Goal: Task Accomplishment & Management: Use online tool/utility

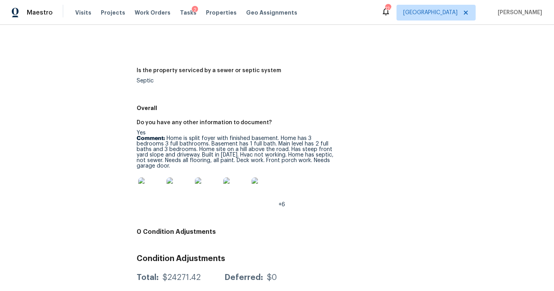
scroll to position [1326, 0]
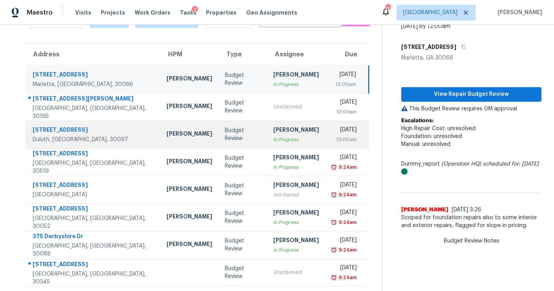
scroll to position [50, 0]
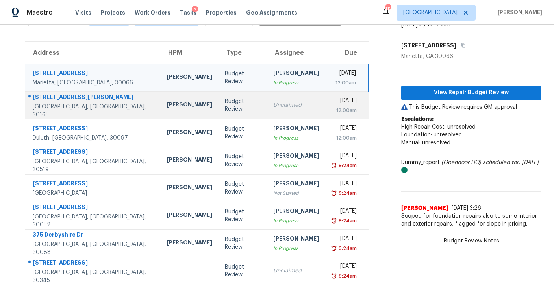
click at [219, 113] on td "Budget Review" at bounding box center [243, 105] width 48 height 28
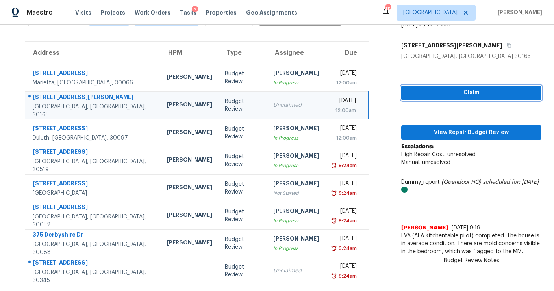
click at [416, 98] on button "Claim" at bounding box center [471, 92] width 140 height 15
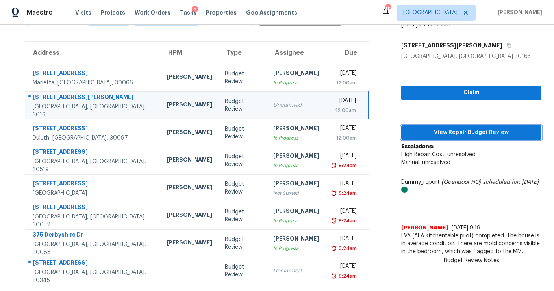
click at [415, 134] on span "View Repair Budget Review" at bounding box center [472, 133] width 128 height 10
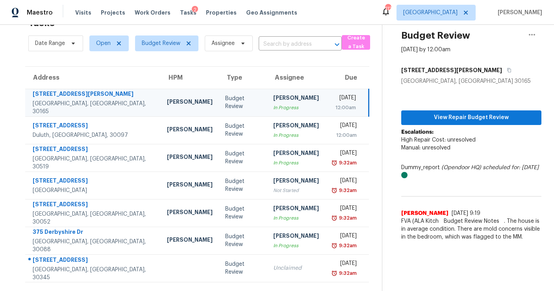
scroll to position [25, 0]
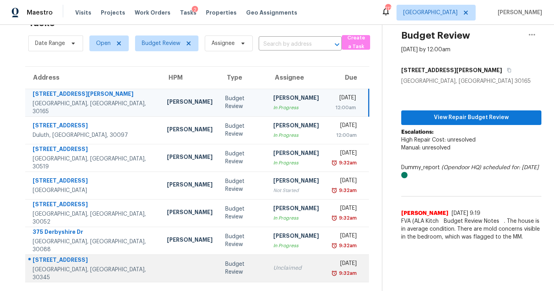
click at [223, 273] on td "Budget Review" at bounding box center [243, 268] width 48 height 28
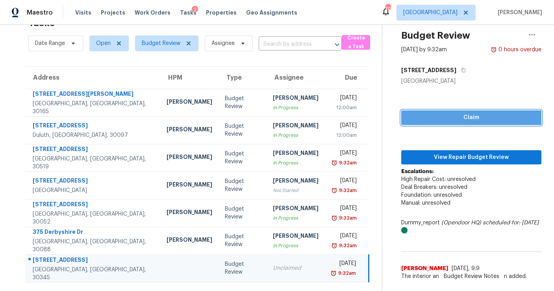
click at [429, 121] on span "Claim" at bounding box center [472, 118] width 128 height 10
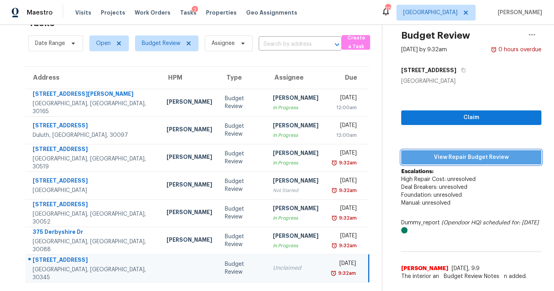
click at [427, 159] on span "View Repair Budget Review" at bounding box center [472, 157] width 128 height 10
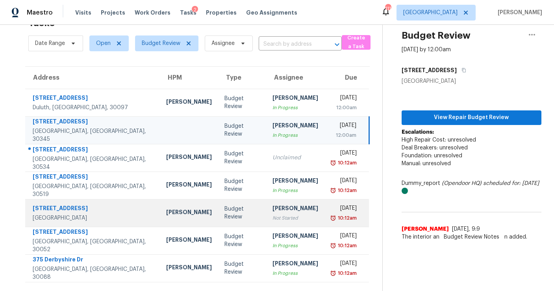
click at [277, 215] on div "Not Started" at bounding box center [296, 218] width 46 height 8
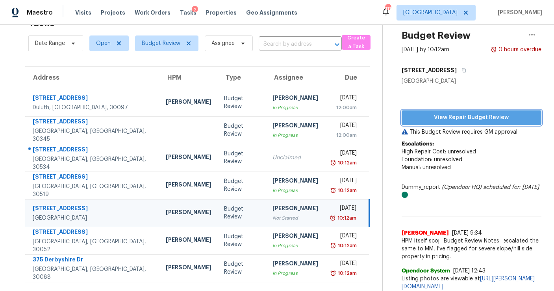
click at [477, 119] on span "View Repair Budget Review" at bounding box center [471, 118] width 127 height 10
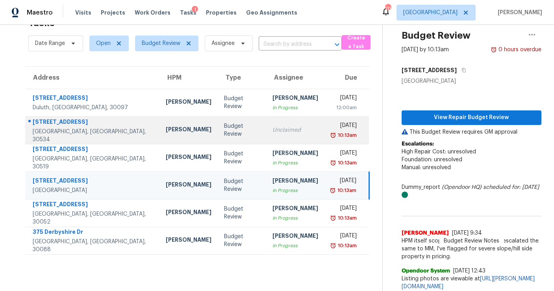
click at [226, 132] on td "Budget Review" at bounding box center [242, 130] width 48 height 28
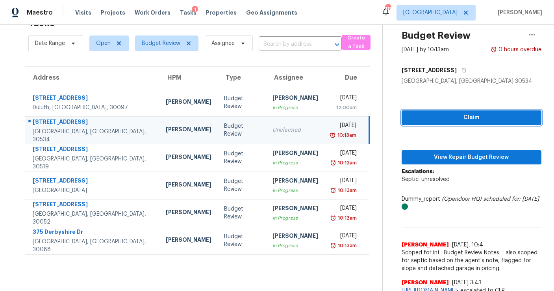
click at [493, 114] on span "Claim" at bounding box center [471, 118] width 127 height 10
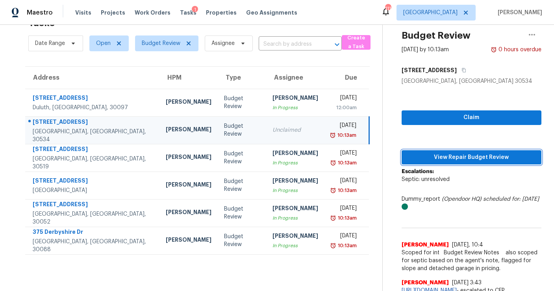
click at [469, 160] on span "View Repair Budget Review" at bounding box center [471, 157] width 127 height 10
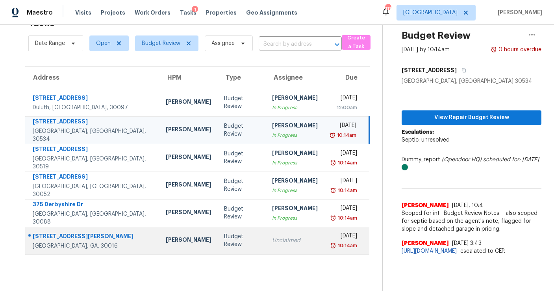
click at [271, 236] on td "Unclaimed" at bounding box center [295, 240] width 58 height 28
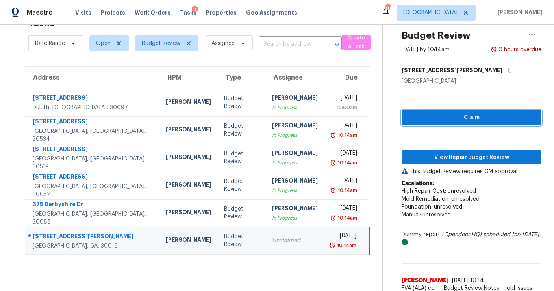
click at [459, 115] on span "Claim" at bounding box center [471, 118] width 127 height 10
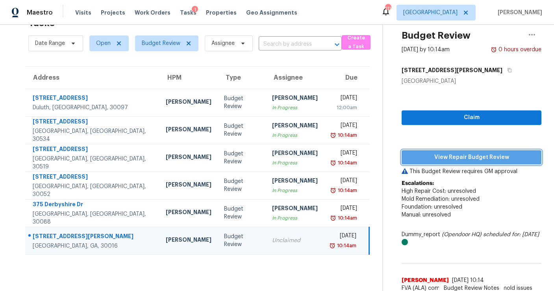
click at [454, 155] on span "View Repair Budget Review" at bounding box center [471, 157] width 127 height 10
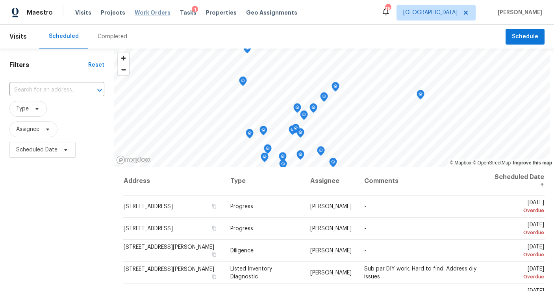
click at [160, 11] on span "Work Orders" at bounding box center [153, 13] width 36 height 8
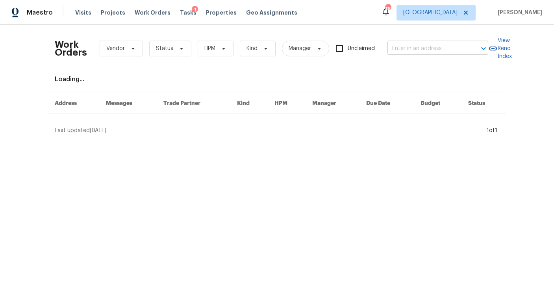
click at [413, 47] on input "text" at bounding box center [427, 49] width 79 height 12
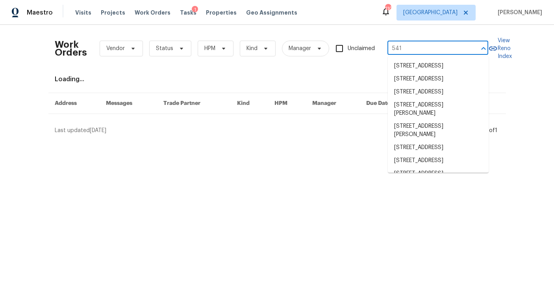
type input "541 m"
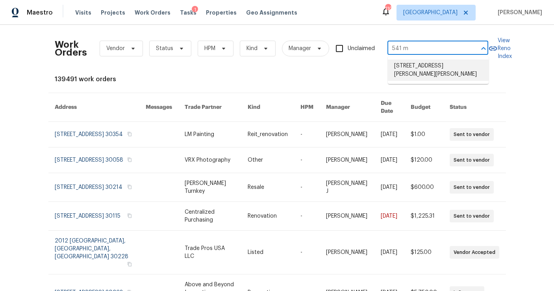
click at [408, 70] on li "541 McKenzie Ave, Stockbridge, GA 30281" at bounding box center [438, 69] width 101 height 21
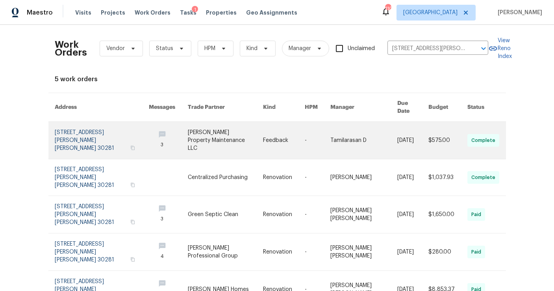
click at [85, 135] on link at bounding box center [102, 140] width 95 height 37
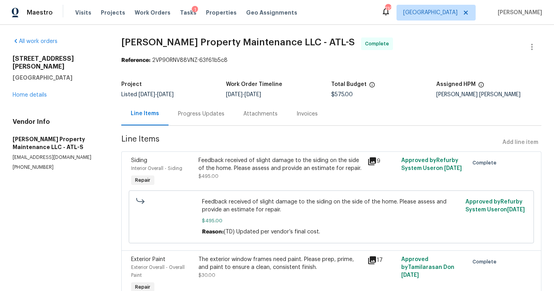
click at [38, 81] on div "541 McKenzie Ave Stockbridge, GA 30281 Home details" at bounding box center [58, 77] width 90 height 44
click at [36, 91] on div "All work orders 541 McKenzie Ave Stockbridge, GA 30281 Home details Vendor Info…" at bounding box center [58, 103] width 90 height 133
click at [37, 92] on link "Home details" at bounding box center [30, 95] width 34 height 6
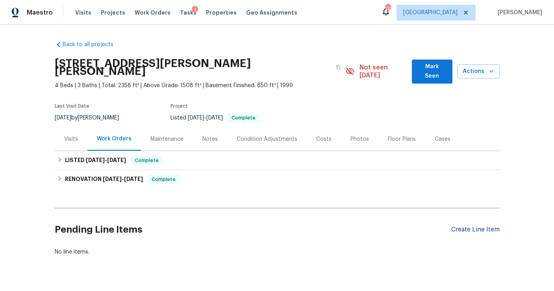
click at [481, 226] on div "Create Line Item" at bounding box center [475, 229] width 48 height 7
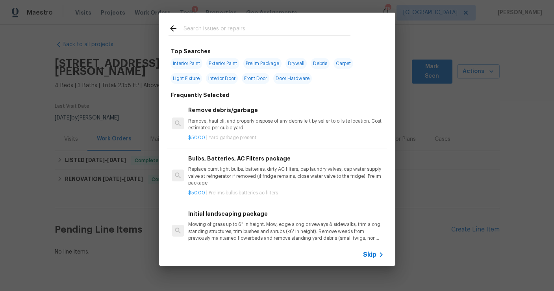
click at [208, 29] on input "text" at bounding box center [267, 30] width 167 height 12
type input "landsca[e"
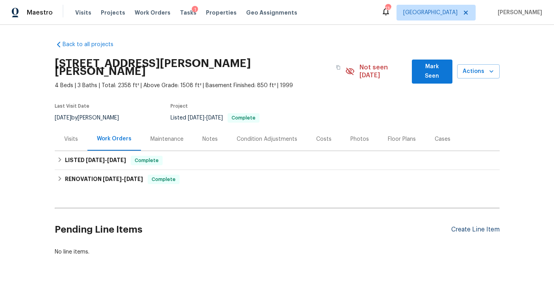
click at [459, 226] on div "Create Line Item" at bounding box center [475, 229] width 48 height 7
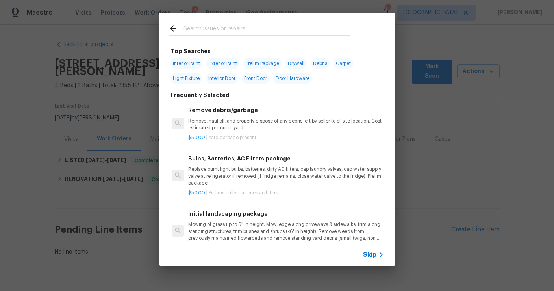
click at [247, 28] on input "text" at bounding box center [267, 30] width 167 height 12
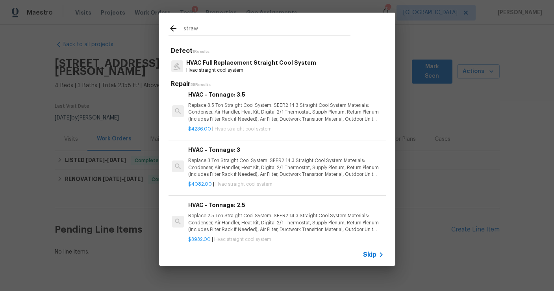
scroll to position [49, 0]
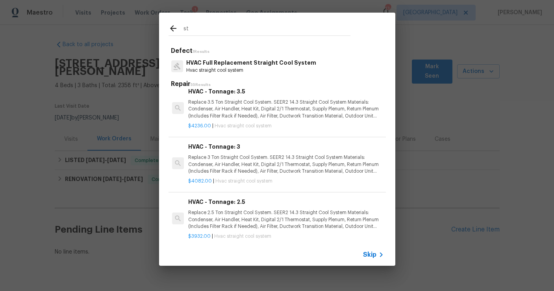
type input "s"
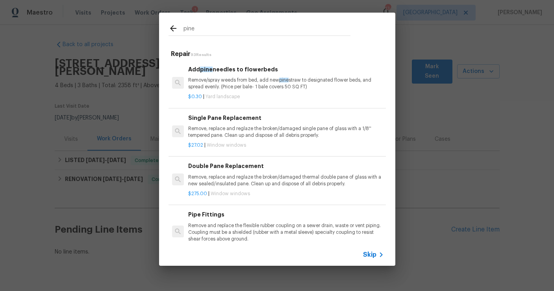
type input "pine"
click at [234, 82] on p "Remove/spray weeds from bed, add new pine straw to designated flower beds, and …" at bounding box center [285, 83] width 195 height 13
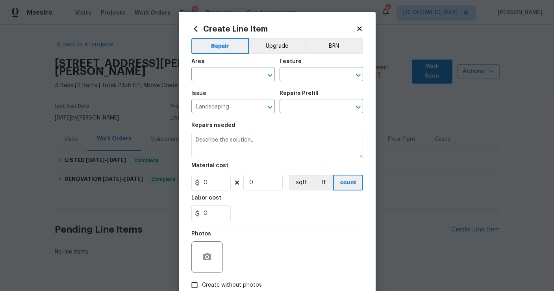
type textarea "Remove/spray weeds from bed, add new pine straw to designated flower beds, and …"
type input "1"
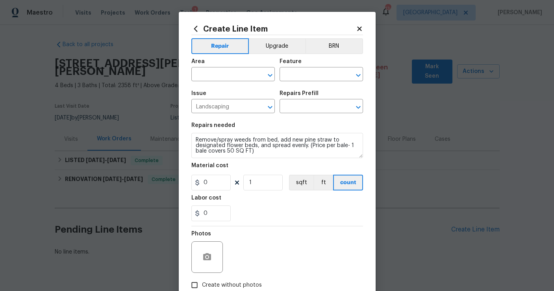
type input "Add pine needles to flowerbeds $0.30"
type input "0.3"
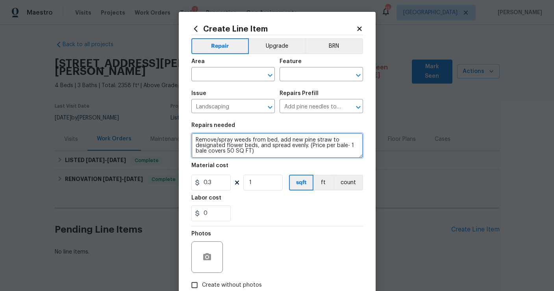
drag, startPoint x: 260, startPoint y: 152, endPoint x: 169, endPoint y: 136, distance: 92.7
click at [169, 136] on div "Create Line Item Repair Upgrade BRN Area ​ Feature ​ Issue Landscaping ​ Repair…" at bounding box center [277, 145] width 554 height 291
type textarea "Add pine needles close to the home to prevent red mud from splashing on the home"
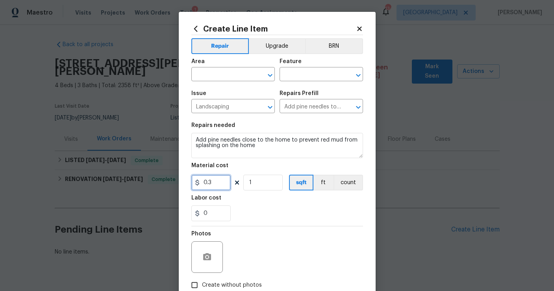
drag, startPoint x: 215, startPoint y: 184, endPoint x: 192, endPoint y: 182, distance: 23.3
click at [192, 182] on input "0.3" at bounding box center [210, 182] width 39 height 16
type input "300"
click at [231, 74] on input "text" at bounding box center [221, 75] width 61 height 12
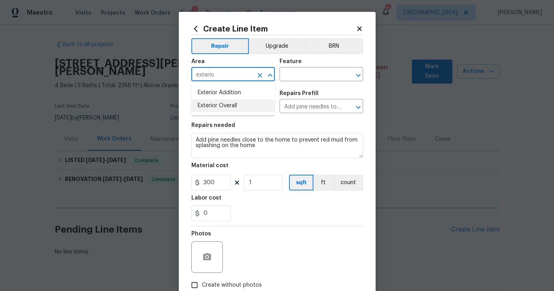
click at [233, 107] on li "Exterior Overall" at bounding box center [232, 105] width 83 height 13
type input "Exterior Overall"
click at [295, 78] on input "text" at bounding box center [310, 75] width 61 height 12
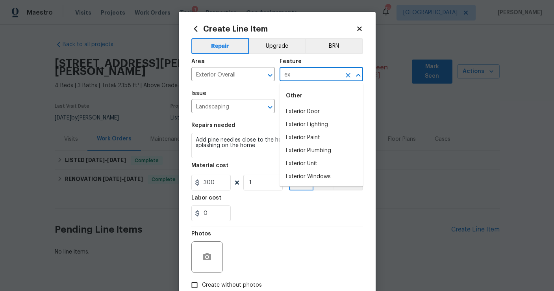
type input "e"
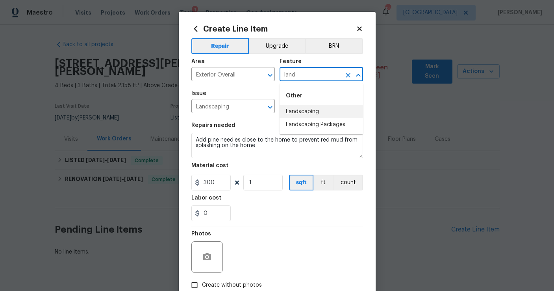
click at [322, 110] on li "Landscaping" at bounding box center [321, 111] width 83 height 13
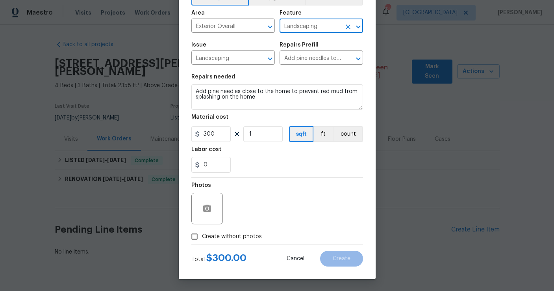
type input "Landscaping"
click at [200, 208] on button "button" at bounding box center [207, 208] width 19 height 19
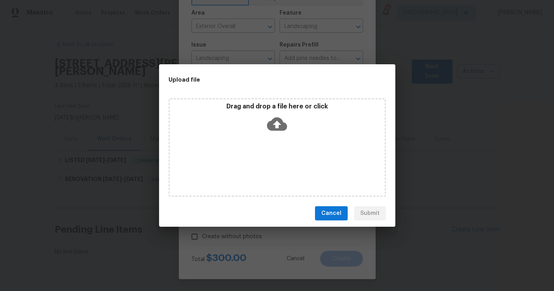
click at [272, 168] on div "Drag and drop a file here or click" at bounding box center [277, 147] width 217 height 98
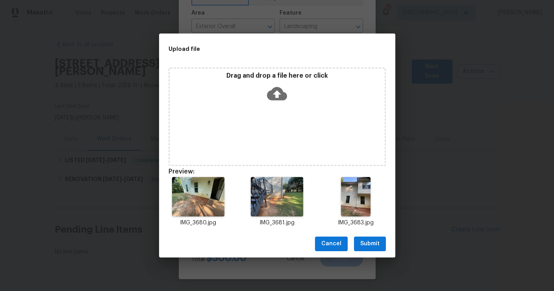
click at [368, 243] on span "Submit" at bounding box center [369, 244] width 19 height 10
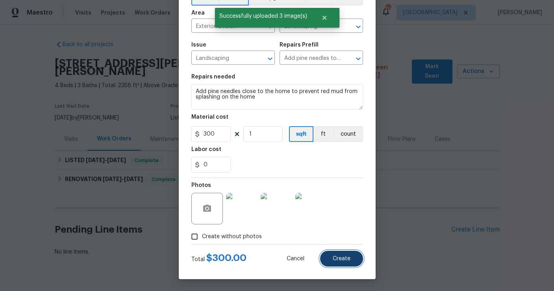
click at [345, 262] on button "Create" at bounding box center [341, 258] width 43 height 16
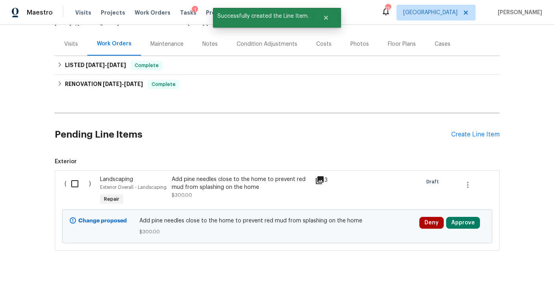
scroll to position [100, 0]
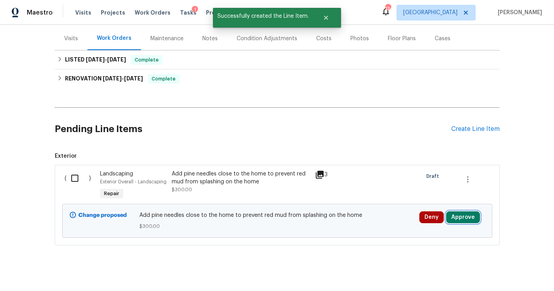
click at [463, 211] on button "Approve" at bounding box center [463, 217] width 34 height 12
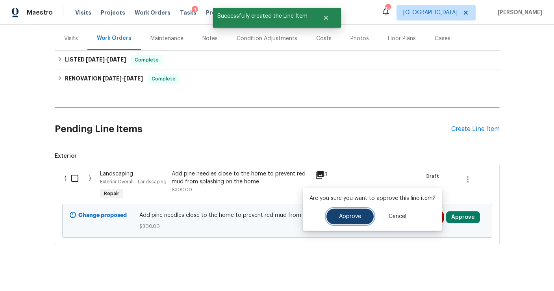
click at [346, 216] on span "Approve" at bounding box center [350, 216] width 22 height 6
